Goal: Find specific page/section: Find specific page/section

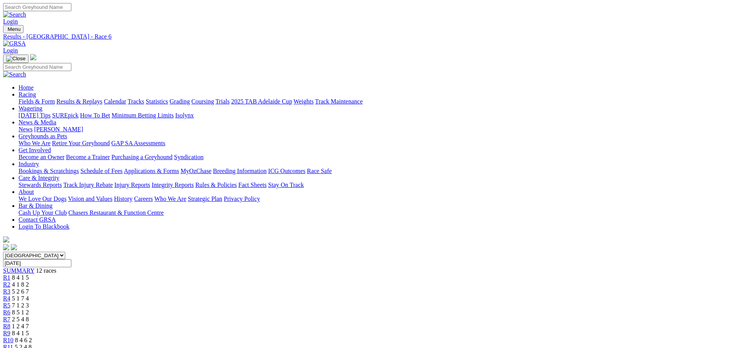
click at [126, 98] on link "Calendar" at bounding box center [115, 101] width 22 height 7
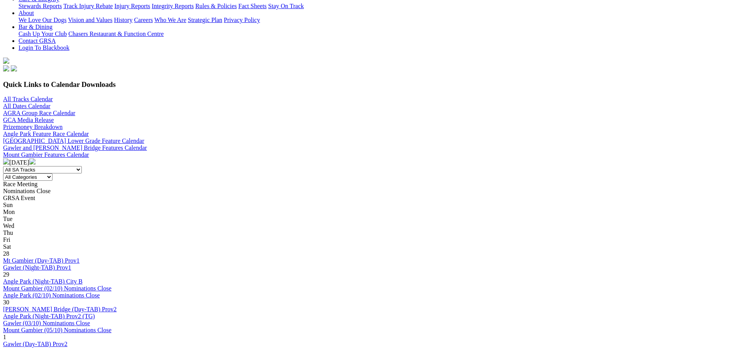
scroll to position [154, 0]
